Goal: Task Accomplishment & Management: Manage account settings

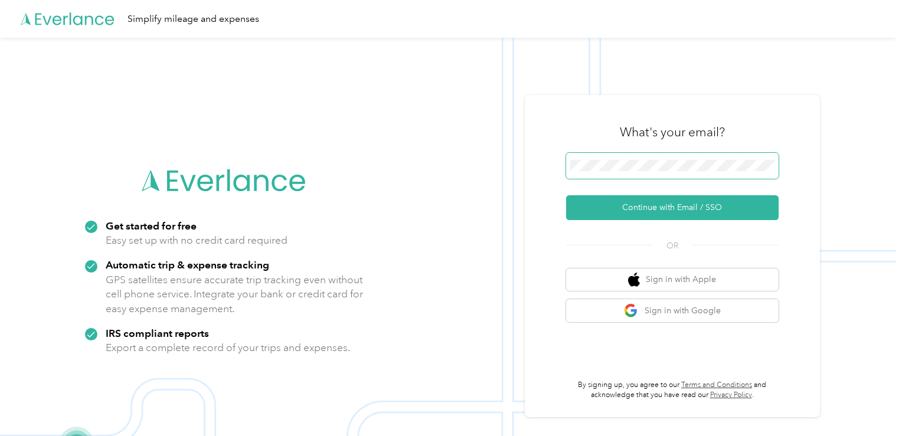
click at [697, 176] on span at bounding box center [672, 166] width 213 height 26
click at [566, 195] on button "Continue with Email / SSO" at bounding box center [672, 207] width 213 height 25
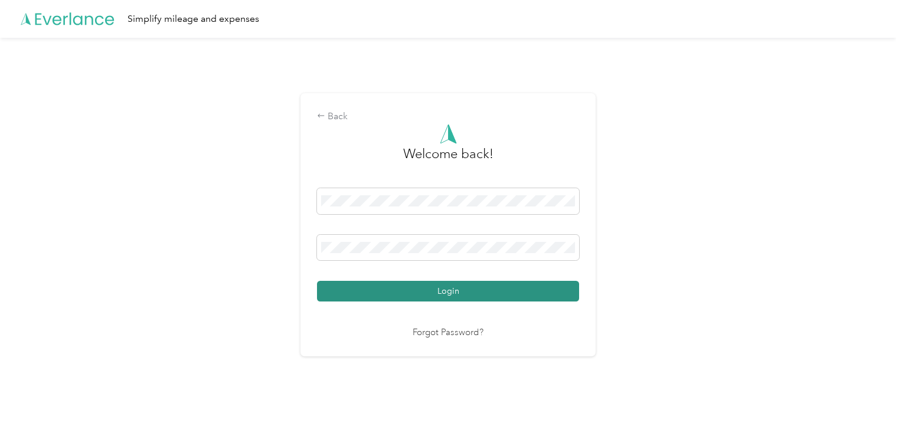
click at [433, 290] on button "Login" at bounding box center [448, 291] width 262 height 21
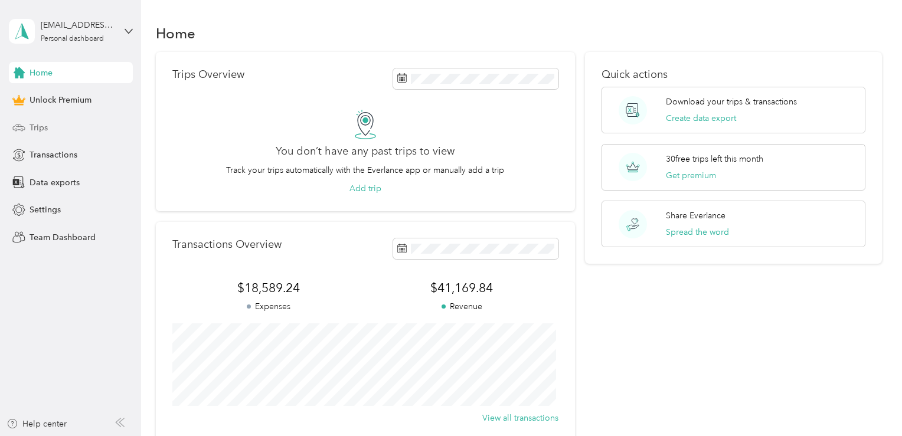
click at [53, 132] on div "Trips" at bounding box center [71, 127] width 124 height 21
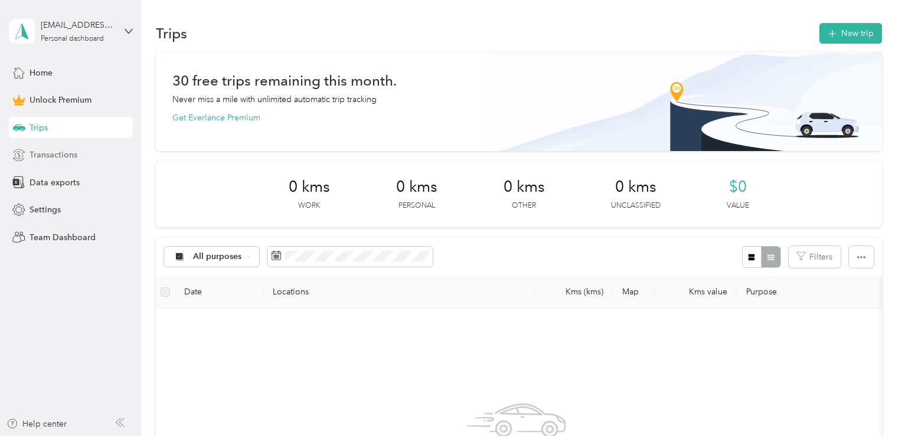
click at [70, 153] on span "Transactions" at bounding box center [54, 155] width 48 height 12
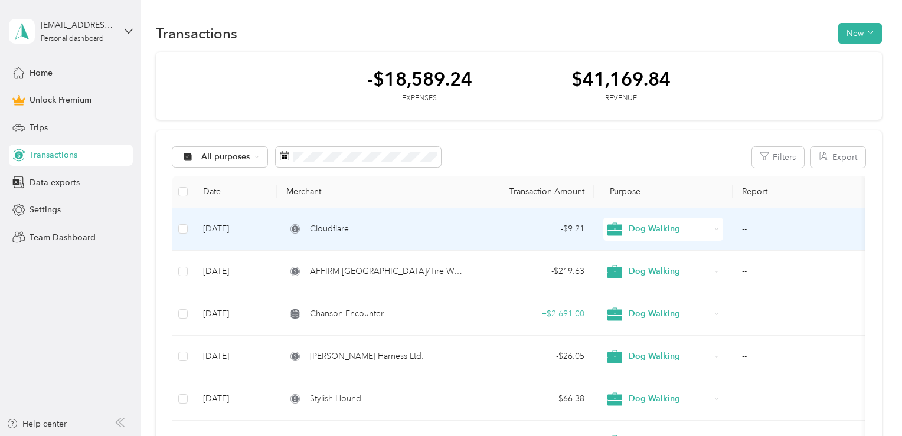
click at [410, 237] on td "Cloudflare" at bounding box center [376, 229] width 198 height 43
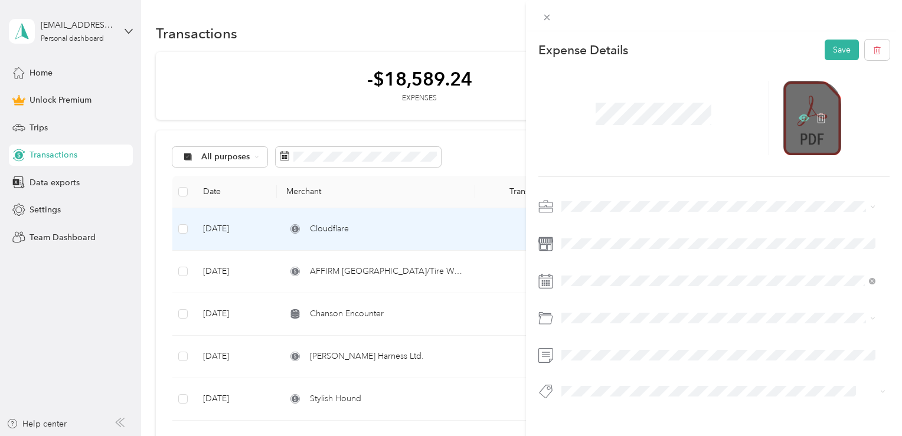
click at [799, 116] on icon at bounding box center [804, 118] width 11 height 7
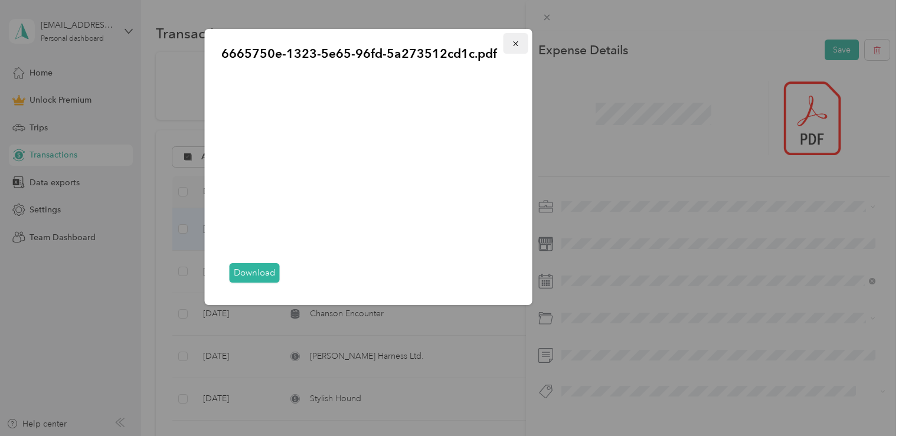
click at [514, 39] on span "button" at bounding box center [516, 43] width 8 height 10
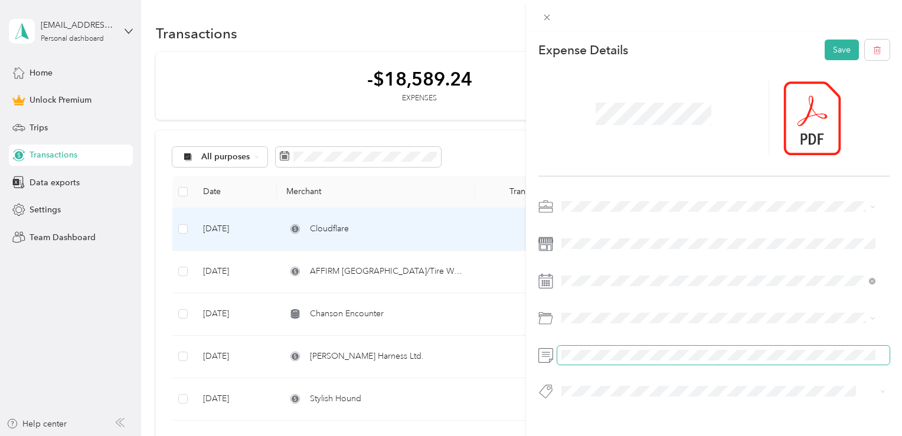
click at [677, 362] on span at bounding box center [723, 355] width 332 height 19
click at [698, 350] on span at bounding box center [723, 355] width 332 height 19
click at [747, 362] on span at bounding box center [723, 355] width 332 height 19
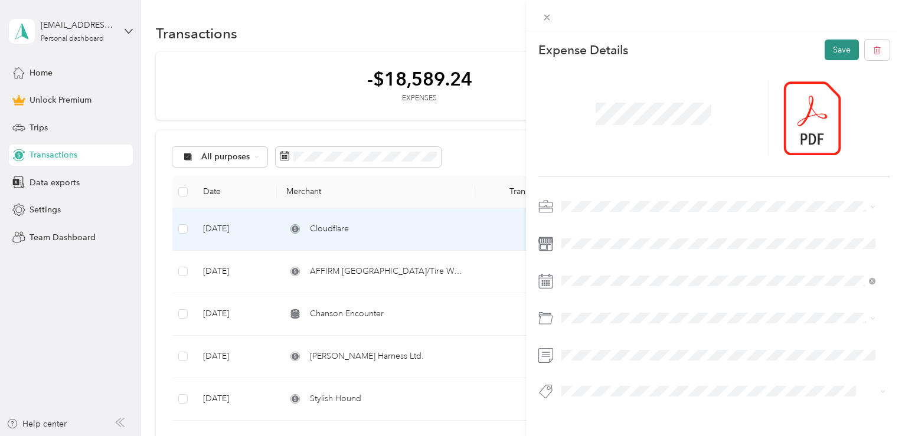
click at [832, 53] on button "Save" at bounding box center [842, 50] width 34 height 21
